Goal: Information Seeking & Learning: Compare options

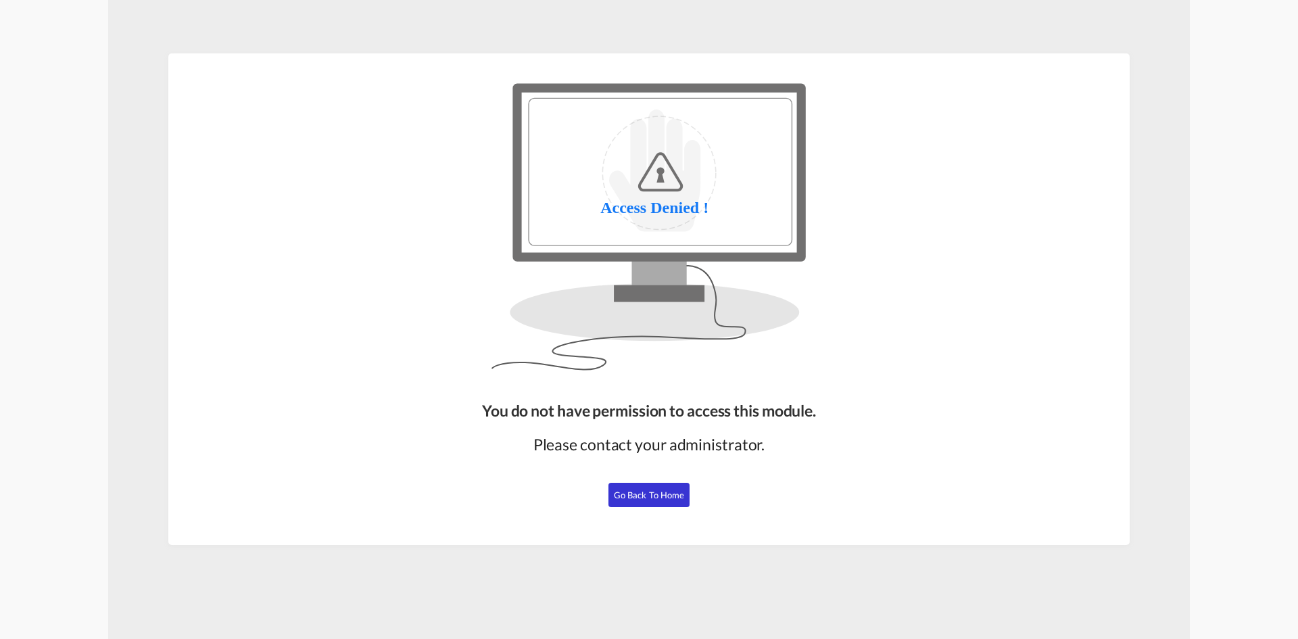
click at [643, 498] on span "Go Back to Home" at bounding box center [649, 494] width 71 height 11
